Goal: Task Accomplishment & Management: Manage account settings

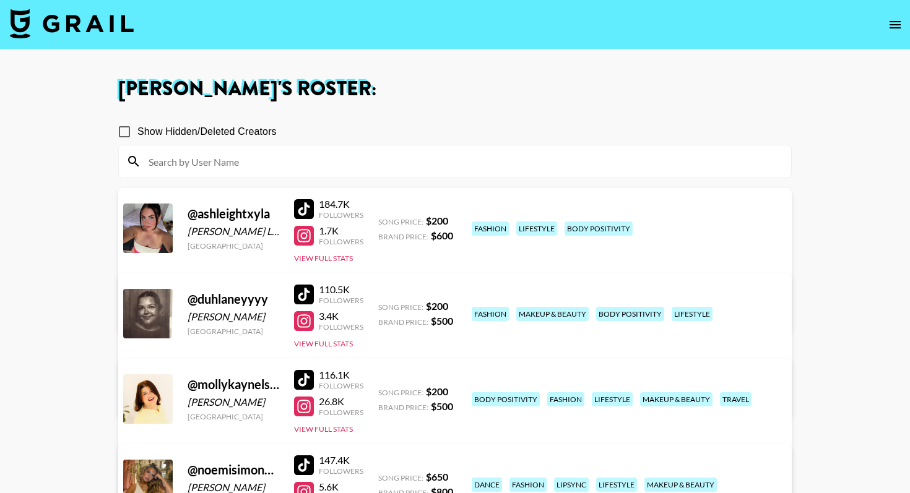
click at [93, 26] on img at bounding box center [72, 24] width 124 height 30
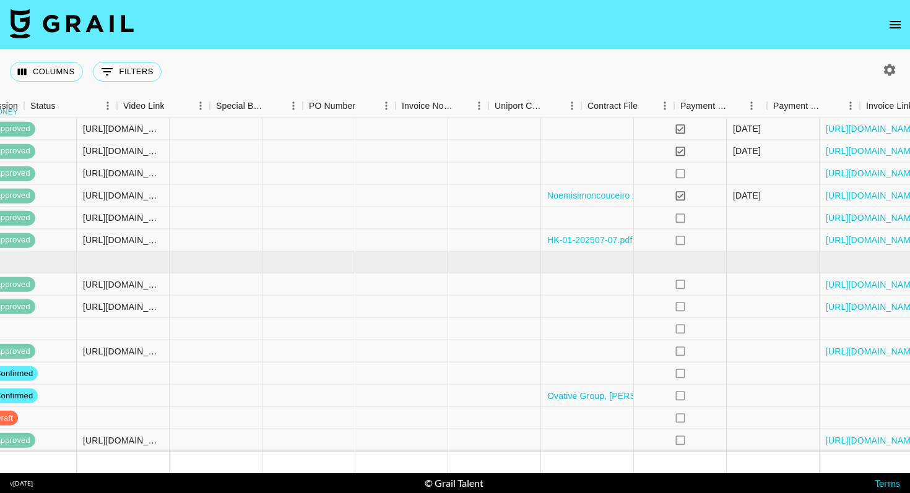
scroll to position [641, 1145]
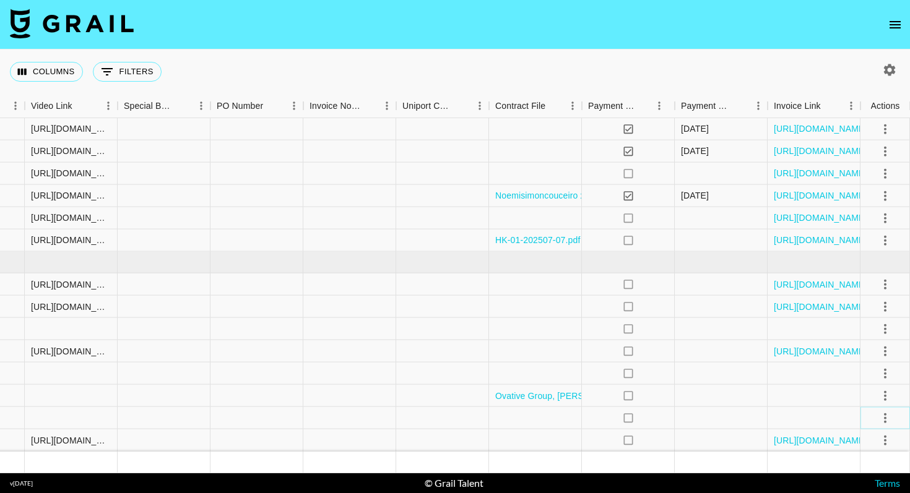
click at [887, 416] on icon "select merge strategy" at bounding box center [885, 417] width 15 height 15
click at [861, 368] on li "Cancel" at bounding box center [869, 369] width 80 height 22
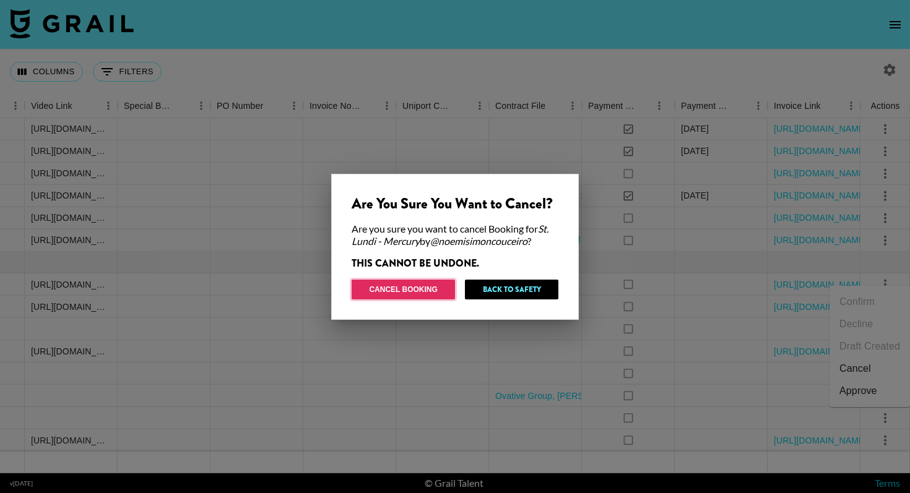
click at [424, 290] on button "Cancel Booking" at bounding box center [403, 290] width 103 height 20
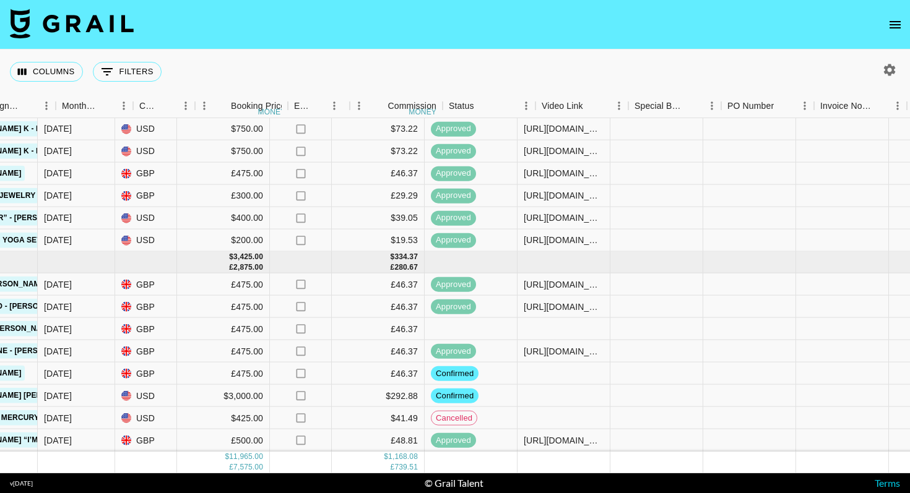
scroll to position [641, 621]
